Goal: Information Seeking & Learning: Check status

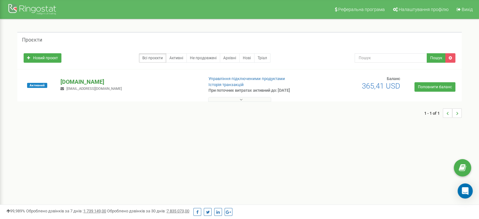
click at [78, 81] on p "[DOMAIN_NAME]" at bounding box center [129, 82] width 138 height 8
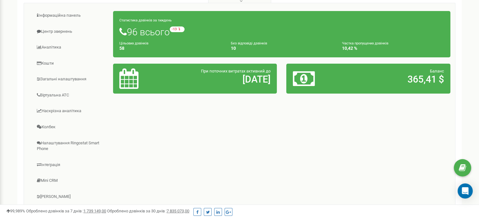
scroll to position [32, 0]
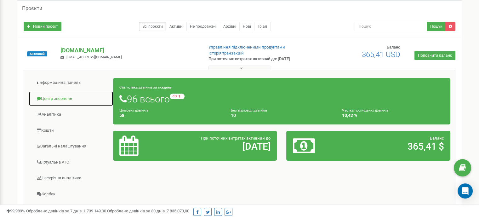
click at [52, 97] on link "Центр звернень" at bounding box center [71, 98] width 85 height 15
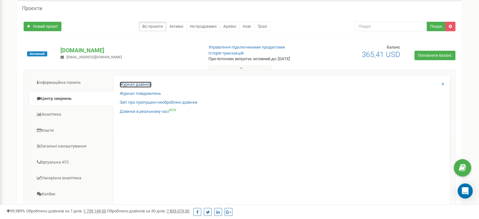
click at [146, 86] on link "Журнал дзвінків" at bounding box center [136, 85] width 32 height 6
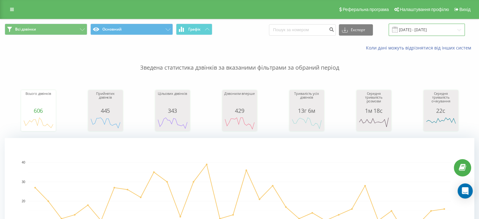
click at [428, 27] on input "[DATE] - [DATE]" at bounding box center [427, 30] width 76 height 12
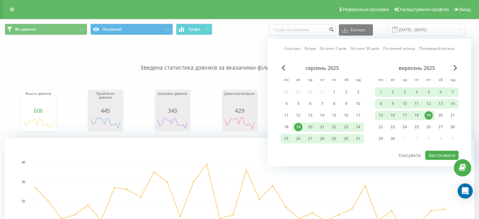
click at [433, 113] on div "19" at bounding box center [429, 115] width 12 height 9
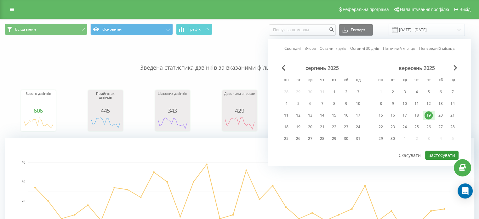
click at [441, 152] on button "Застосувати" at bounding box center [441, 155] width 33 height 9
type input "[DATE] - [DATE]"
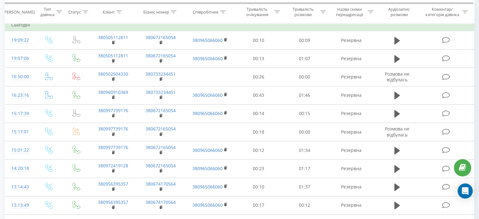
scroll to position [189, 0]
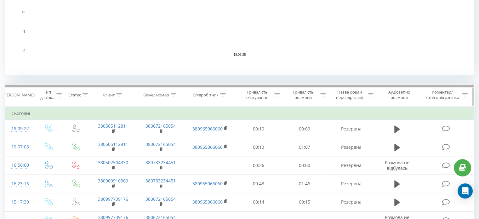
drag, startPoint x: 370, startPoint y: 85, endPoint x: 453, endPoint y: 95, distance: 83.5
click at [453, 95] on div "Дата дзвінка Тип дзвінка Статус Клієнт Бізнес номер Співробітник Тривалість очі…" at bounding box center [240, 95] width 470 height 24
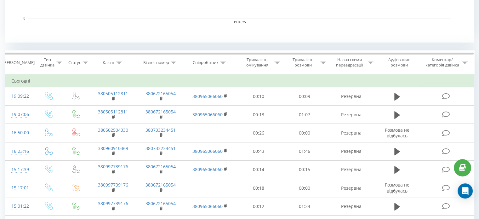
scroll to position [221, 0]
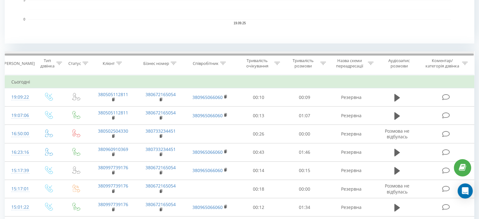
drag, startPoint x: 335, startPoint y: 54, endPoint x: 242, endPoint y: 46, distance: 93.0
click at [242, 46] on div "Всі дзвінки Основний Графік Експорт .csv .xls .xlsx 19.09.2025 - 19.09.2025 Кол…" at bounding box center [240, 102] width 470 height 606
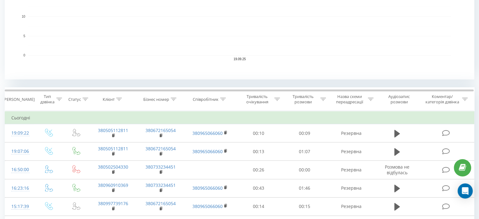
scroll to position [0, 0]
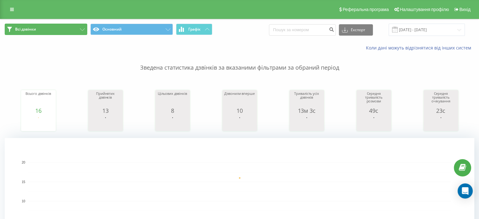
click at [74, 28] on button "Всі дзвінки" at bounding box center [46, 29] width 83 height 11
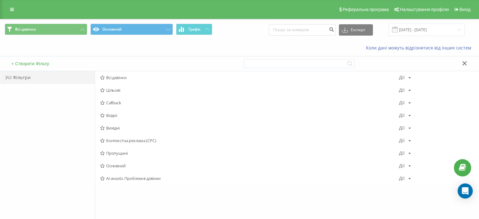
click at [106, 52] on div "Коли дані можуть відрізнятися вiд інших систем" at bounding box center [239, 47] width 479 height 15
click at [11, 7] on icon at bounding box center [12, 9] width 4 height 4
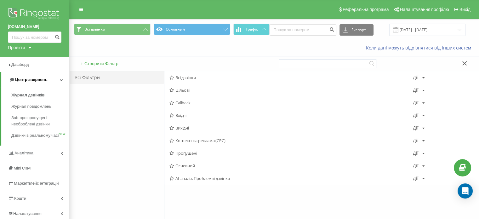
click at [36, 77] on span "Центр звернень" at bounding box center [31, 79] width 32 height 5
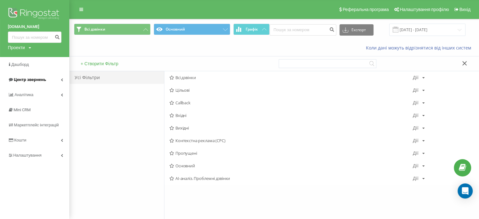
click at [42, 80] on span "Центр звернень" at bounding box center [30, 79] width 32 height 5
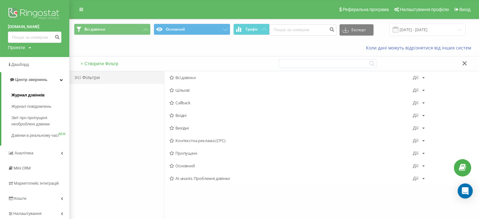
click at [37, 93] on span "Журнал дзвінків" at bounding box center [27, 95] width 33 height 6
click at [107, 103] on div "Усі Фільтри" at bounding box center [117, 145] width 95 height 148
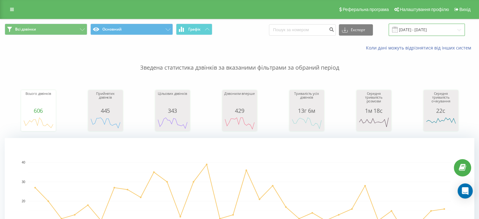
click at [425, 32] on input "[DATE] - [DATE]" at bounding box center [427, 30] width 76 height 12
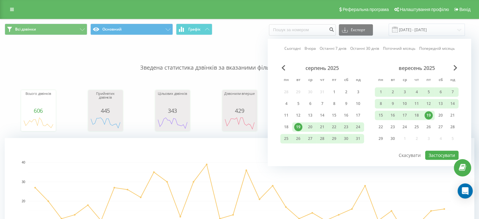
click at [429, 116] on div "19" at bounding box center [429, 115] width 8 height 8
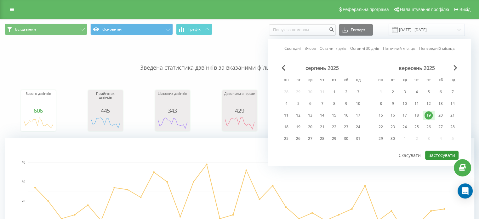
click at [433, 151] on button "Застосувати" at bounding box center [441, 155] width 33 height 9
type input "[DATE] - [DATE]"
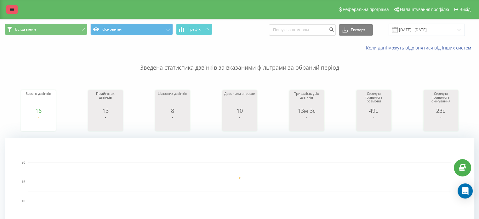
click at [10, 8] on icon at bounding box center [12, 9] width 4 height 4
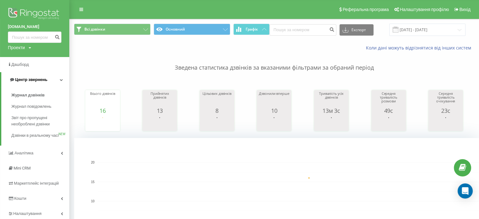
click at [40, 81] on span "Центр звернень" at bounding box center [31, 79] width 32 height 5
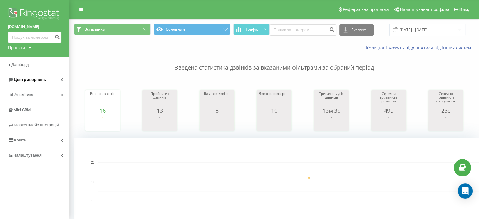
click at [43, 79] on span "Центр звернень" at bounding box center [30, 79] width 32 height 5
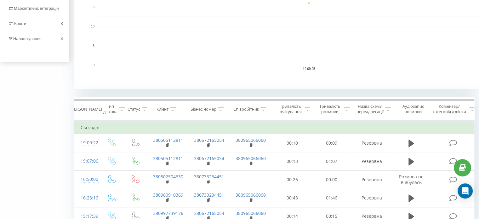
scroll to position [95, 0]
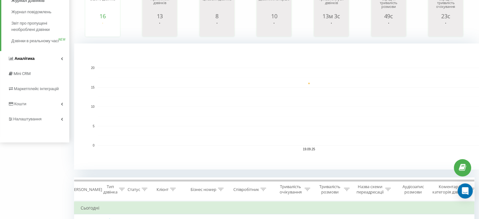
click at [40, 64] on link "Аналiтика" at bounding box center [34, 58] width 69 height 15
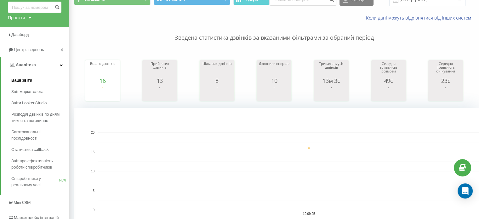
click at [31, 80] on span "Ваші звіти" at bounding box center [21, 80] width 21 height 6
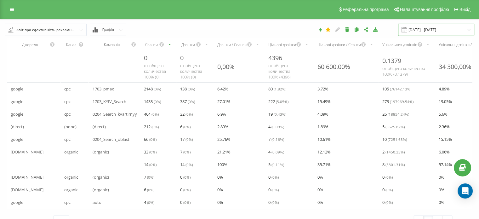
click at [433, 33] on input "[DATE] - [DATE]" at bounding box center [436, 30] width 76 height 12
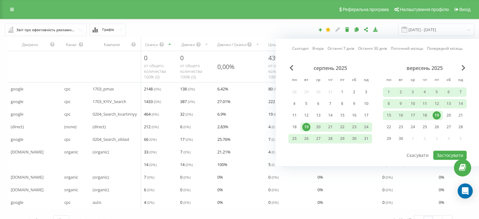
click at [435, 114] on div "19" at bounding box center [437, 115] width 8 height 8
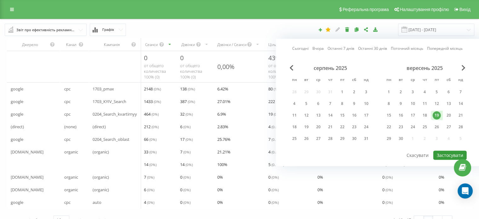
click at [438, 151] on button "Застосувати" at bounding box center [449, 155] width 33 height 9
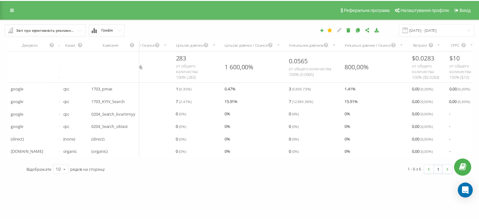
scroll to position [0, 97]
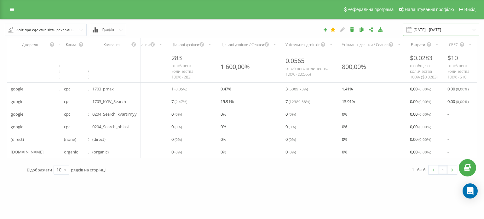
click at [425, 26] on input "[DATE] - [DATE]" at bounding box center [441, 30] width 76 height 12
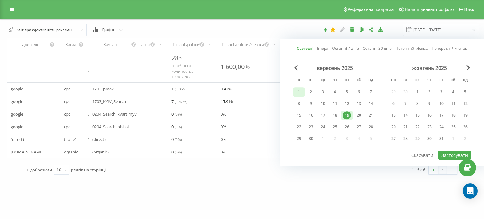
click at [300, 90] on div "1" at bounding box center [299, 92] width 8 height 8
click at [345, 116] on div "19" at bounding box center [347, 115] width 8 height 8
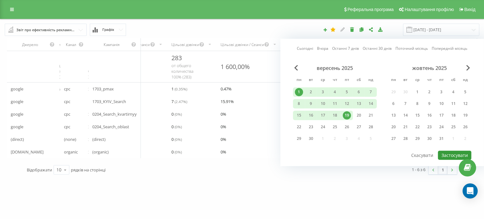
click at [451, 154] on button "Застосувати" at bounding box center [454, 155] width 33 height 9
type input "01.09.2025 - 19.09.2025"
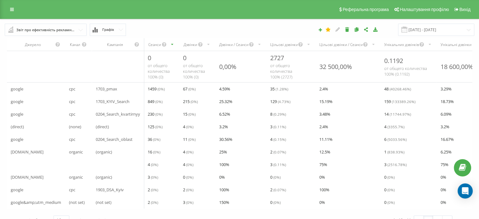
click at [20, 28] on div "Звіт про ефективність рекламних кампаній" at bounding box center [45, 29] width 59 height 7
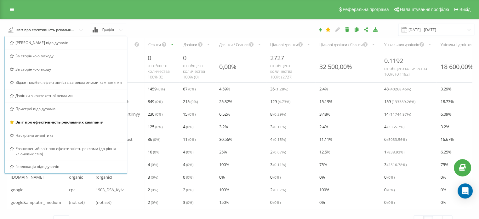
click at [182, 28] on div "01.09.2025 - 19.09.2025" at bounding box center [329, 30] width 299 height 12
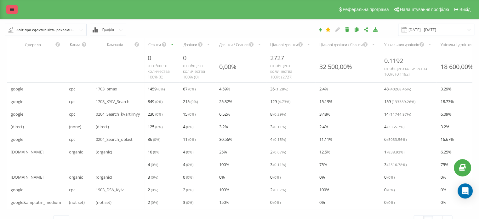
click at [12, 10] on icon at bounding box center [12, 9] width 4 height 4
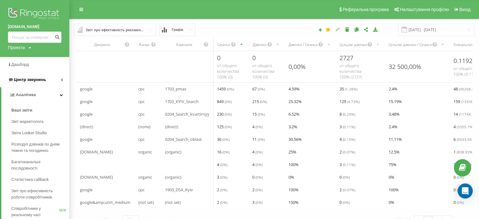
click at [30, 82] on span "Центр звернень" at bounding box center [30, 79] width 32 height 5
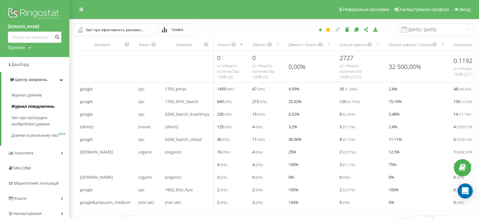
click at [29, 106] on span "Журнал повідомлень" at bounding box center [32, 106] width 43 height 6
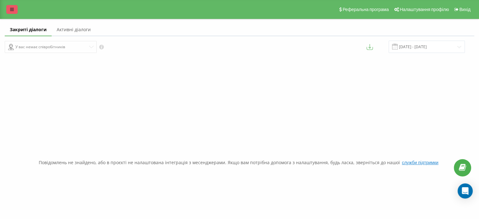
click at [15, 7] on link at bounding box center [11, 9] width 11 height 9
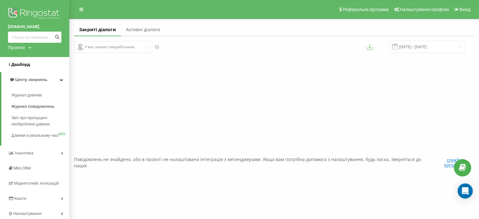
click at [33, 66] on link "Дашборд" at bounding box center [34, 64] width 69 height 15
click at [20, 66] on span "Дашборд" at bounding box center [20, 64] width 19 height 5
click at [26, 79] on span "Центр звернень" at bounding box center [31, 79] width 32 height 5
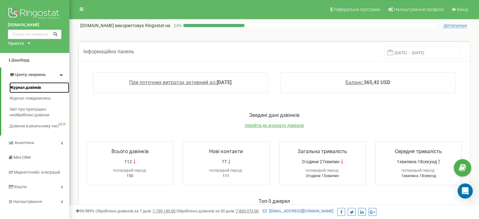
click at [29, 87] on span "Журнал дзвінків" at bounding box center [25, 88] width 32 height 6
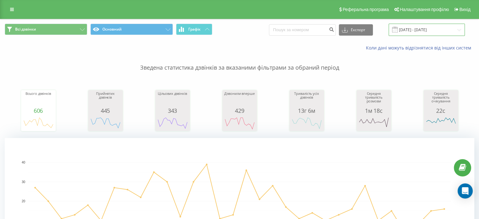
click at [414, 27] on input "[DATE] - [DATE]" at bounding box center [427, 30] width 76 height 12
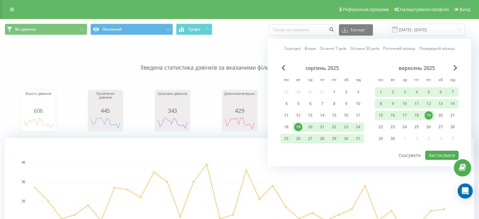
click at [427, 112] on div "19" at bounding box center [429, 115] width 8 height 8
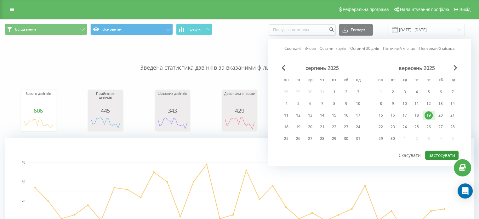
click at [437, 151] on button "Застосувати" at bounding box center [441, 155] width 33 height 9
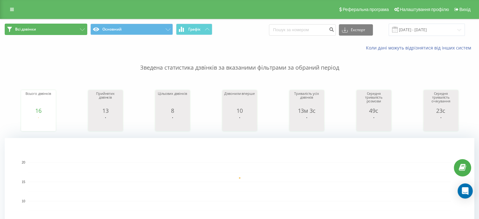
click at [24, 28] on span "Всі дзвінки" at bounding box center [25, 29] width 21 height 5
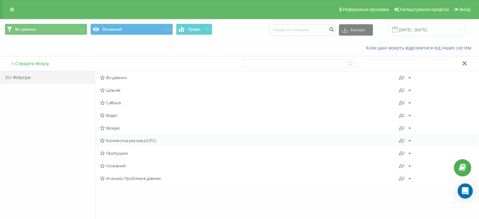
click at [113, 140] on span "Контекстна реклама (CPC)" at bounding box center [249, 140] width 299 height 4
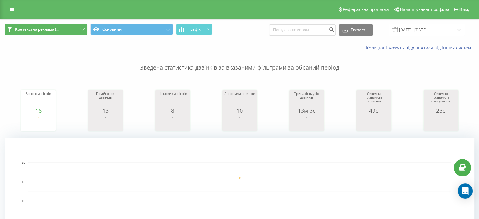
click at [70, 28] on button "Контекстна реклама (..." at bounding box center [46, 29] width 83 height 11
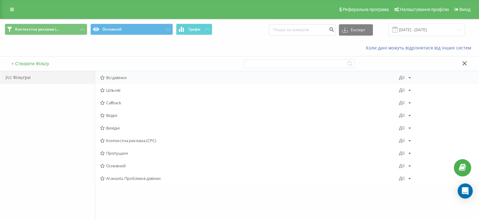
click at [120, 78] on span "Всі дзвінки" at bounding box center [249, 77] width 299 height 4
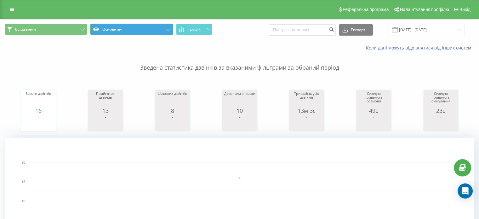
click at [116, 29] on button "Основний" at bounding box center [131, 29] width 83 height 11
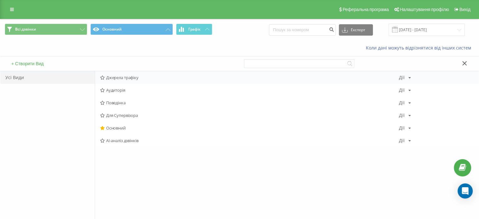
click at [115, 77] on span "Джерела трафіку" at bounding box center [249, 77] width 299 height 4
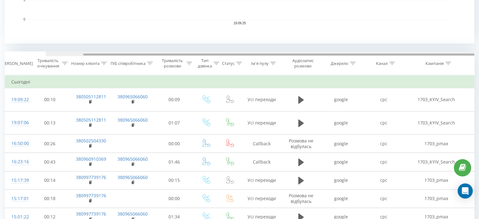
scroll to position [0, 41]
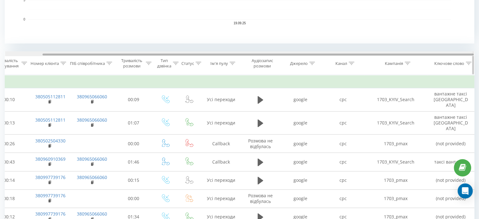
drag, startPoint x: 250, startPoint y: 55, endPoint x: 373, endPoint y: 66, distance: 123.0
click at [373, 66] on div "Дата дзвінка Тривалість очікування Номер клієнта ПІБ співробітника Тривалість р…" at bounding box center [240, 63] width 470 height 24
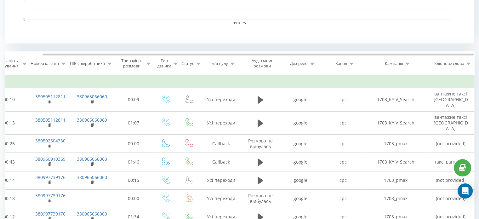
click at [395, 78] on td "Сьогодні" at bounding box center [219, 82] width 510 height 13
click at [396, 72] on th "Кампанія" at bounding box center [395, 63] width 63 height 23
click at [397, 64] on div "Кампанія" at bounding box center [394, 63] width 18 height 5
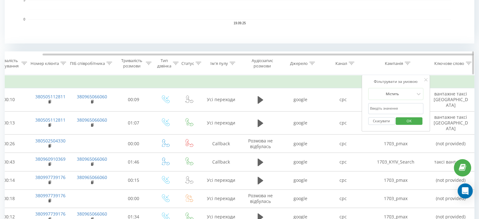
click at [360, 61] on div "Канал" at bounding box center [343, 63] width 43 height 5
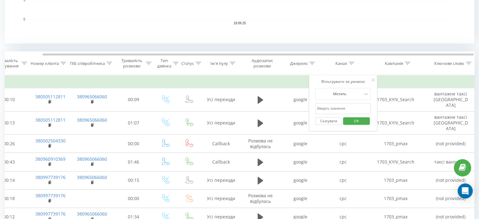
click at [402, 78] on td "Сьогодні" at bounding box center [219, 82] width 510 height 13
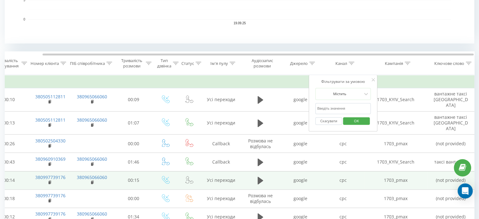
click at [379, 175] on td "1703_pmax" at bounding box center [395, 180] width 63 height 18
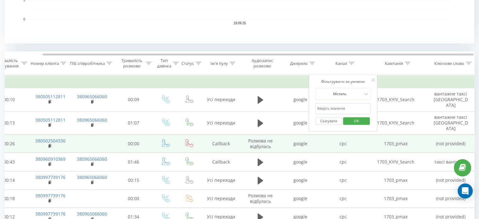
drag, startPoint x: 373, startPoint y: 205, endPoint x: 372, endPoint y: 141, distance: 63.6
click at [373, 208] on td "1703_pmax" at bounding box center [395, 217] width 63 height 18
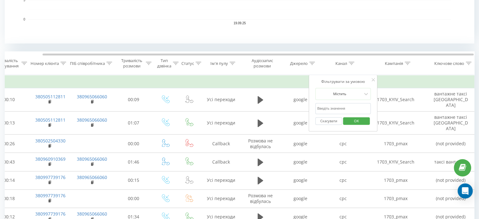
click at [372, 78] on icon at bounding box center [373, 79] width 3 height 3
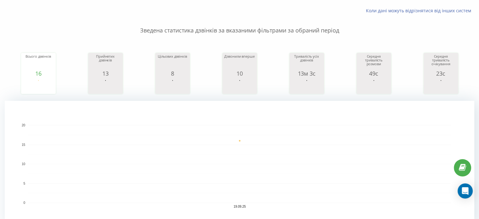
scroll to position [0, 0]
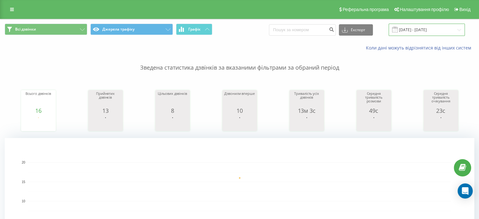
click at [433, 28] on input "[DATE] - [DATE]" at bounding box center [427, 30] width 76 height 12
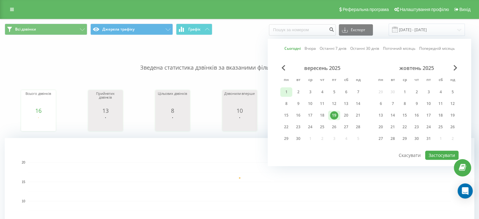
click at [285, 94] on div "1" at bounding box center [286, 92] width 8 height 8
click at [333, 112] on div "19" at bounding box center [334, 115] width 8 height 8
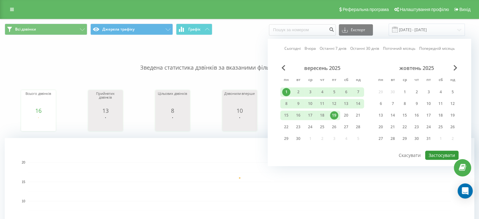
click at [445, 154] on button "Застосувати" at bounding box center [441, 155] width 33 height 9
type input "[DATE] - [DATE]"
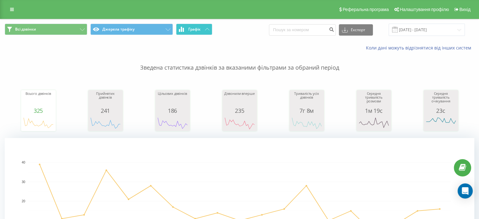
click at [193, 32] on button "Графік" at bounding box center [194, 29] width 36 height 11
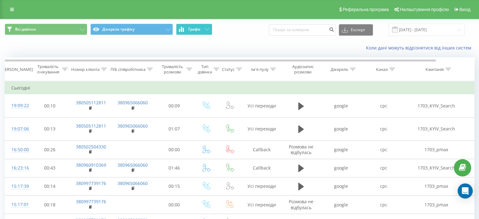
click at [202, 29] on button "Графік" at bounding box center [194, 29] width 36 height 11
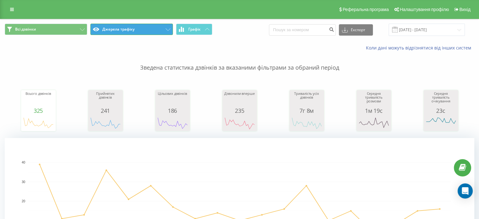
click at [126, 31] on button "Джерела трафіку" at bounding box center [131, 29] width 83 height 11
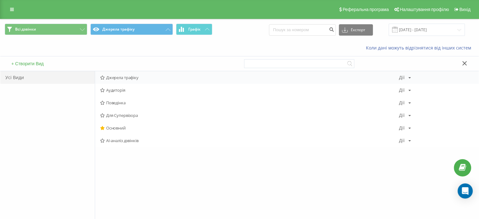
click at [147, 79] on span "Джерела трафіку" at bounding box center [249, 77] width 299 height 4
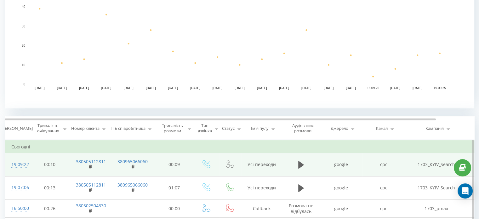
scroll to position [178, 0]
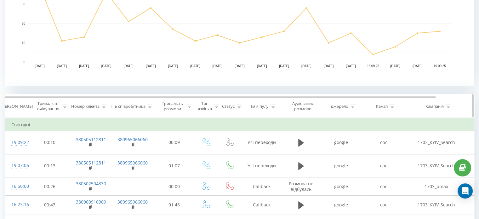
click at [446, 106] on icon at bounding box center [448, 106] width 6 height 3
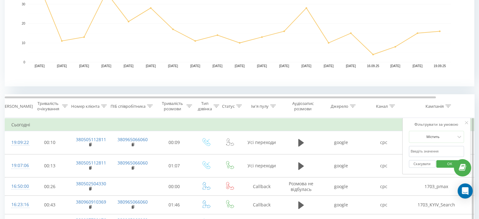
click at [428, 152] on input "text" at bounding box center [436, 151] width 55 height 11
click at [452, 62] on rect "A chart." at bounding box center [240, 23] width 470 height 126
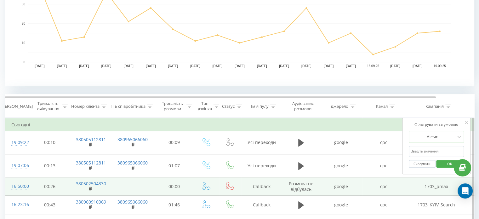
click at [404, 181] on td "cpc" at bounding box center [384, 186] width 43 height 18
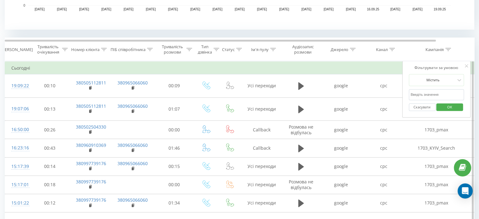
scroll to position [241, 0]
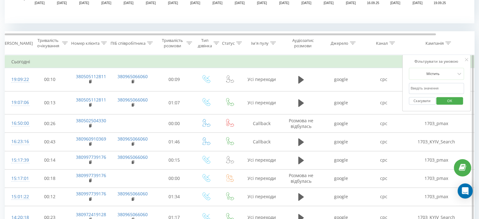
click at [466, 59] on icon at bounding box center [466, 59] width 3 height 3
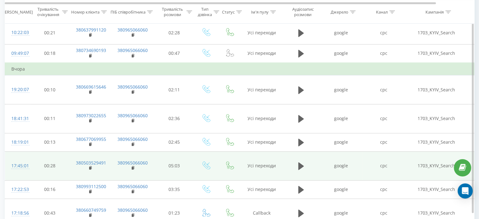
scroll to position [587, 0]
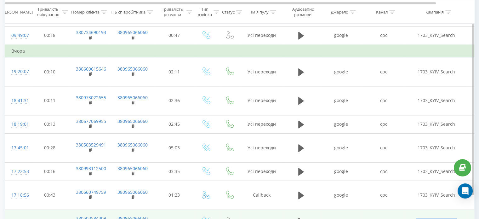
drag, startPoint x: 416, startPoint y: 148, endPoint x: 458, endPoint y: 152, distance: 42.7
click at [458, 209] on td "0204_Search_oblast" at bounding box center [436, 220] width 63 height 23
copy td "0204_Search_oblast"
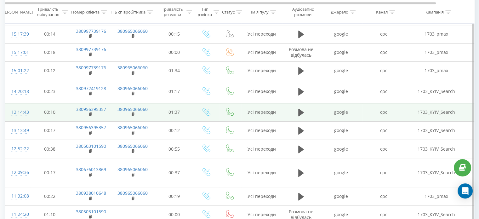
scroll to position [146, 0]
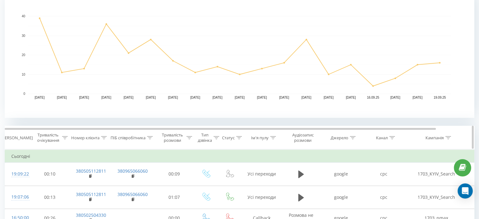
click at [447, 138] on icon at bounding box center [448, 137] width 6 height 3
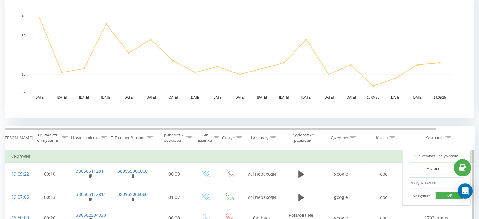
click at [425, 185] on input "text" at bounding box center [436, 182] width 55 height 11
paste input "0204_Search_oblast"
type input "0204_Search_oblast"
click at [448, 198] on span "OK" at bounding box center [450, 195] width 18 height 10
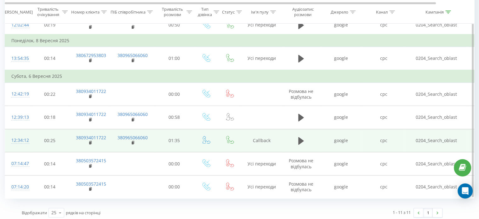
scroll to position [400, 0]
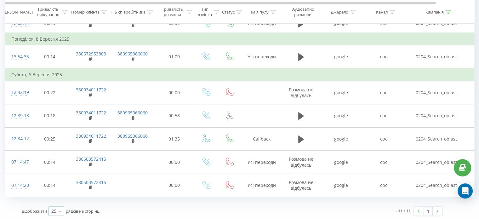
click at [55, 213] on icon at bounding box center [59, 211] width 9 height 12
click at [61, 194] on div "50" at bounding box center [56, 192] width 15 height 9
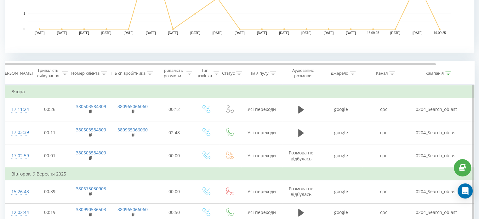
scroll to position [221, 0]
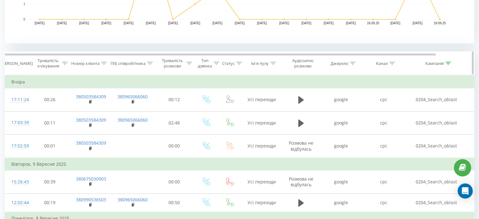
click at [451, 61] on div "Кампанія" at bounding box center [436, 63] width 63 height 5
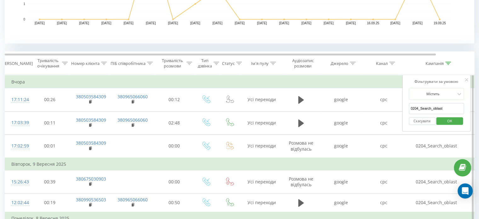
click at [429, 121] on button "Скасувати" at bounding box center [422, 121] width 27 height 8
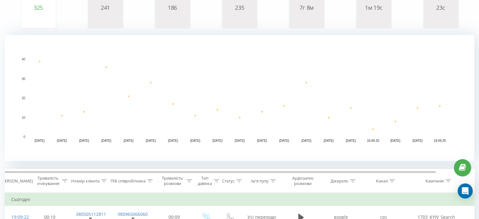
scroll to position [63, 0]
